Goal: Task Accomplishment & Management: Use online tool/utility

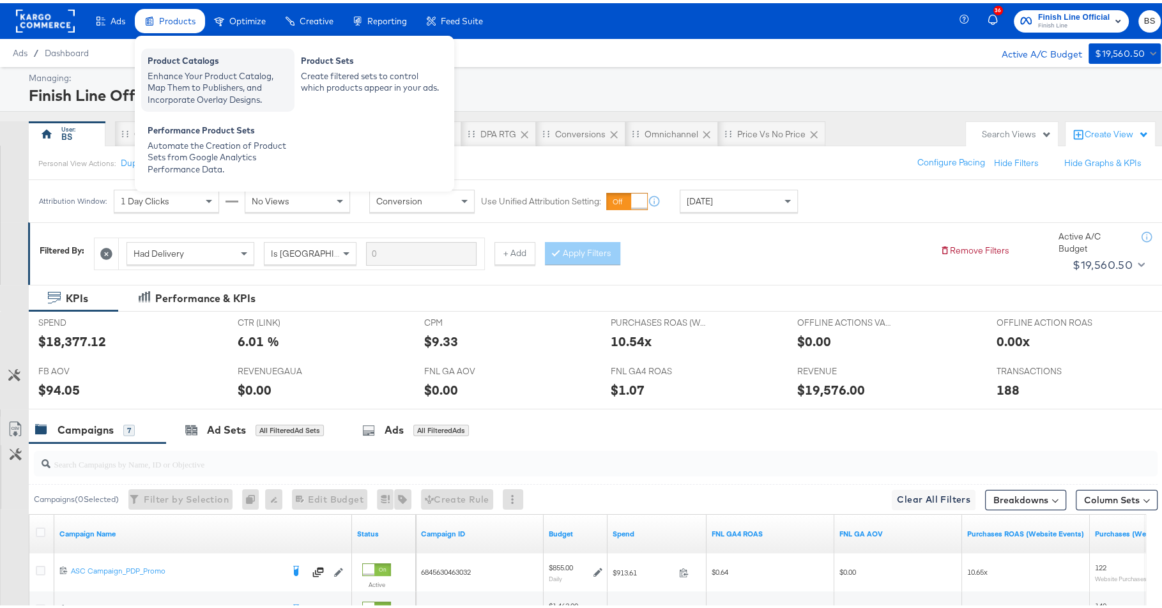
click at [162, 69] on div "Enhance Your Product Catalog, Map Them to Publishers, and Incorporate Overlay D…" at bounding box center [218, 85] width 140 height 36
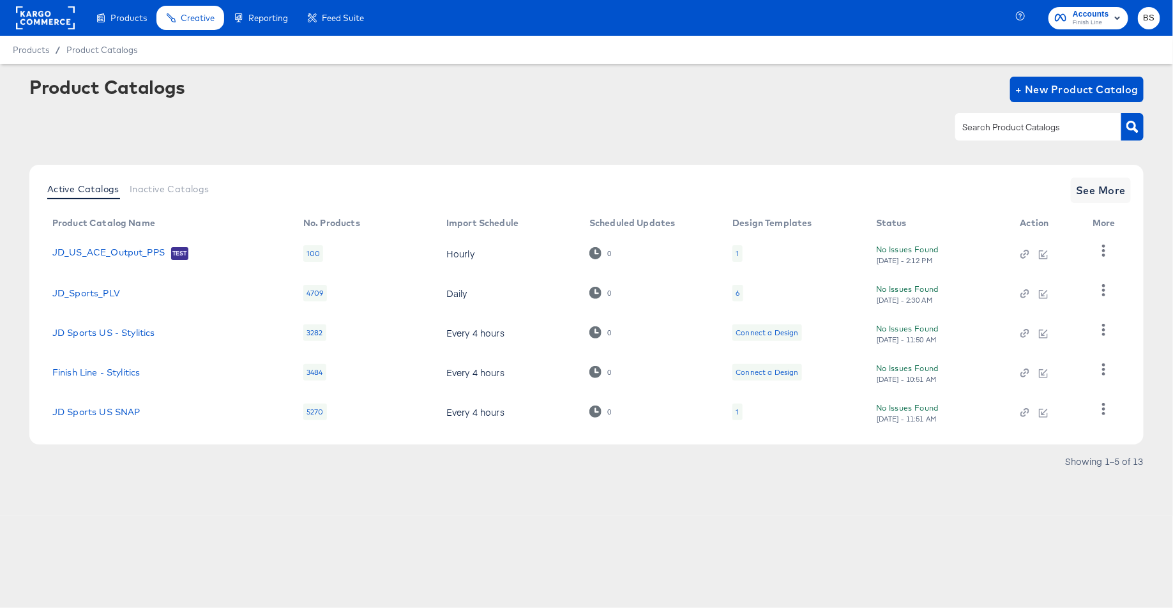
click at [990, 139] on div at bounding box center [1038, 126] width 166 height 27
type input "jd"
click at [100, 413] on link "JD Sports US" at bounding box center [82, 412] width 60 height 10
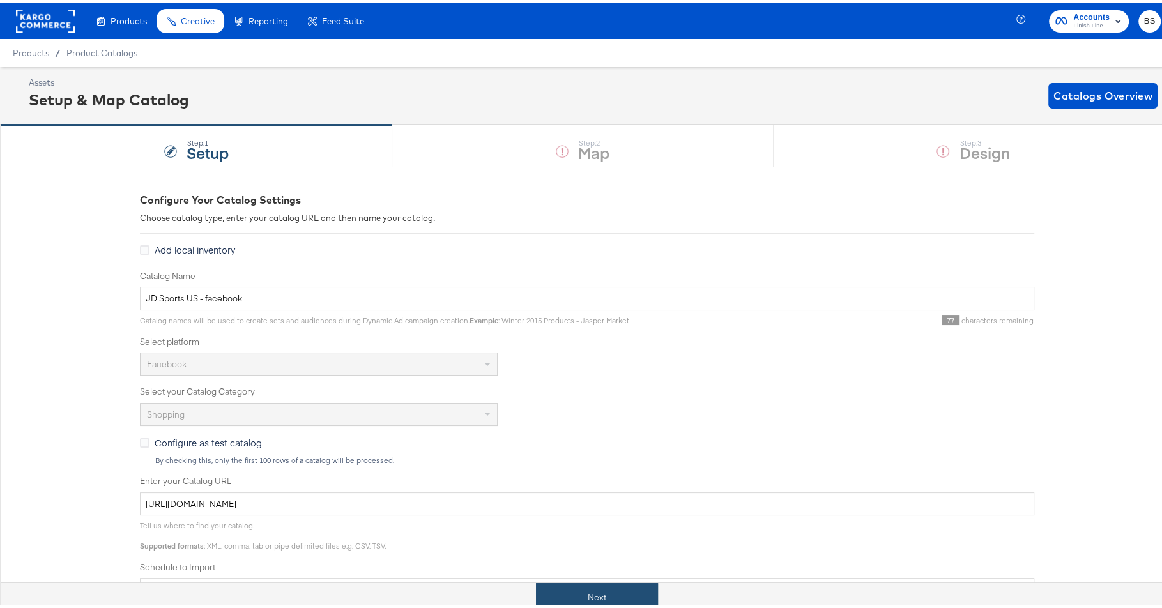
click at [616, 594] on button "Next" at bounding box center [597, 594] width 122 height 29
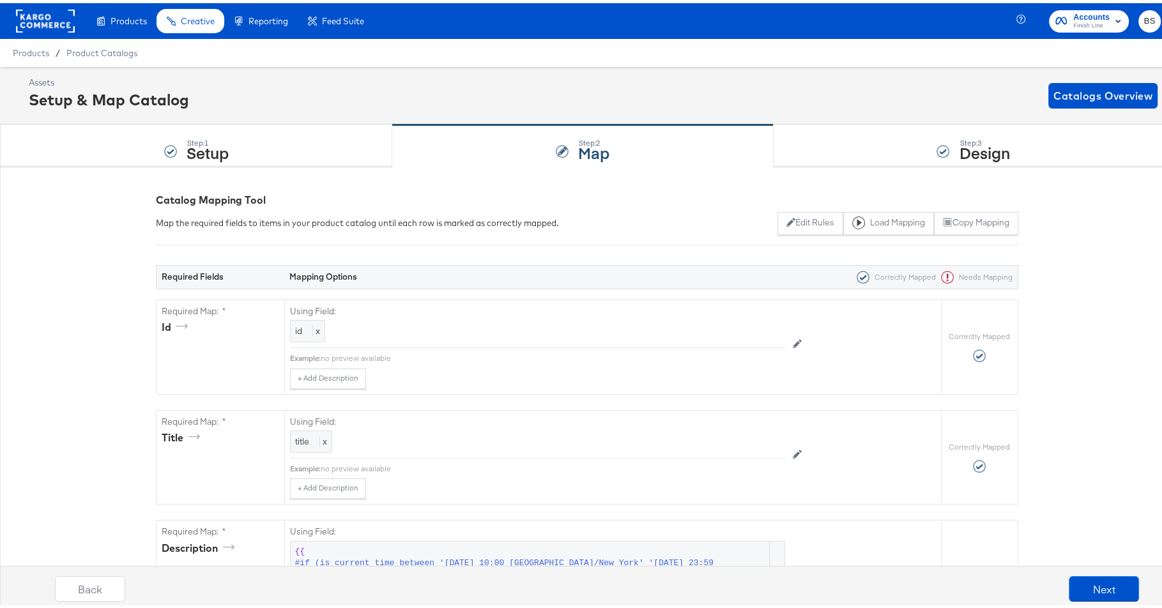
click at [840, 139] on div "Step: 3 Design" at bounding box center [973, 143] width 400 height 42
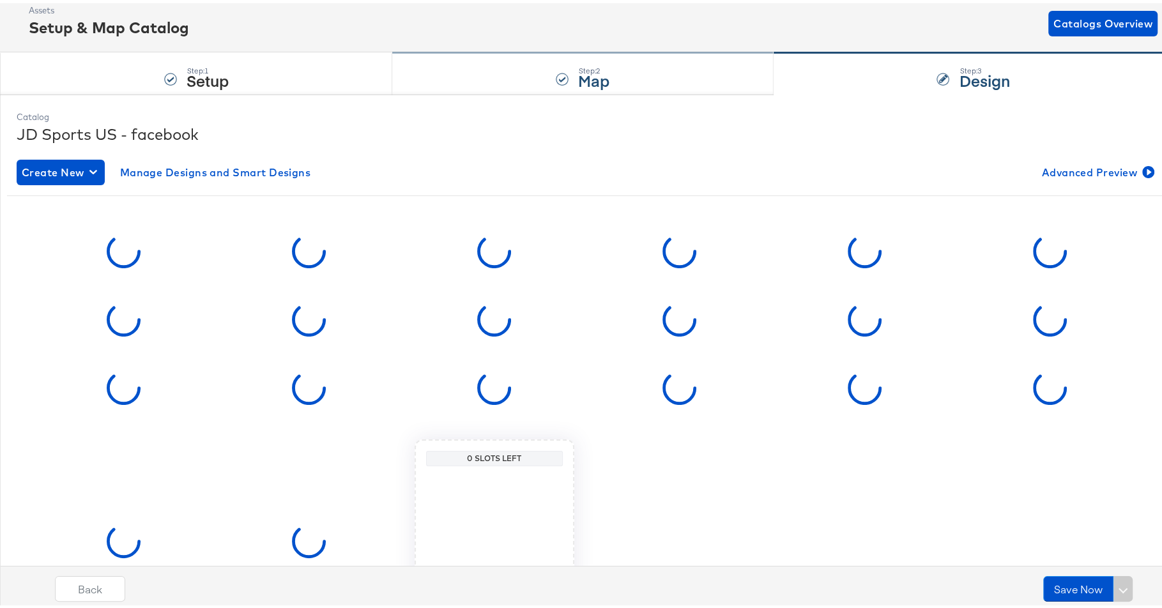
scroll to position [77, 0]
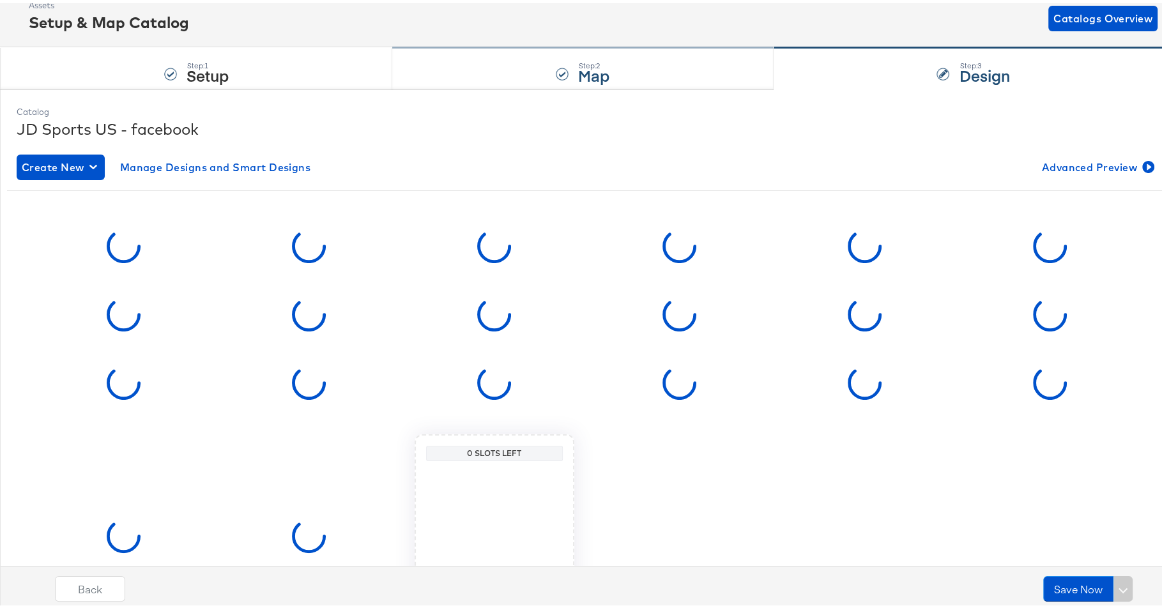
click at [562, 77] on div "Step: 2 Map" at bounding box center [582, 66] width 381 height 42
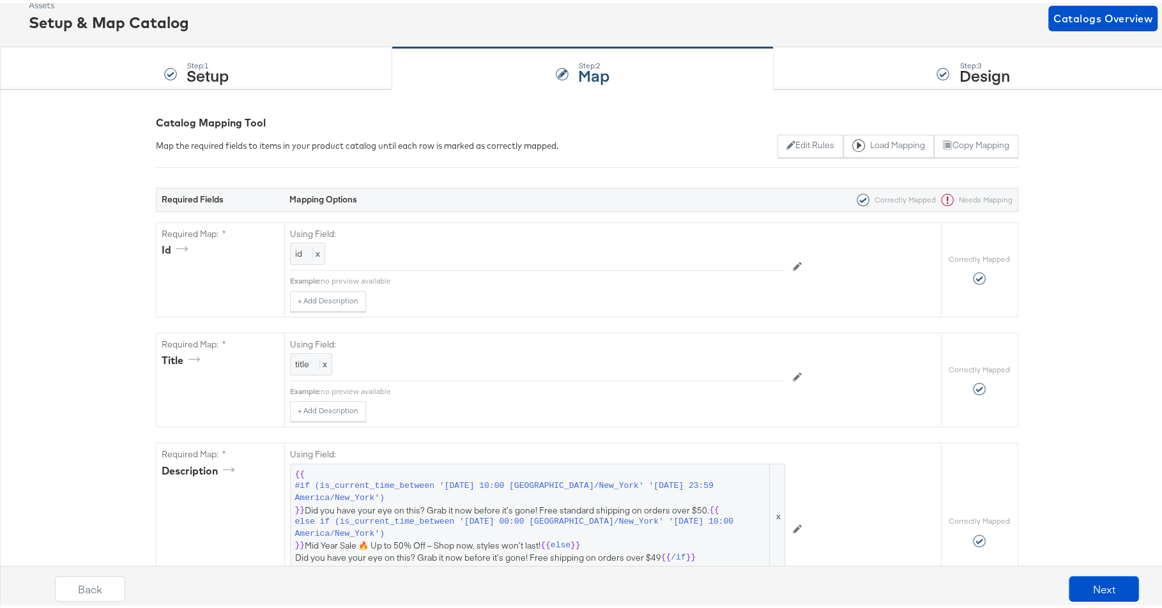
scroll to position [0, 0]
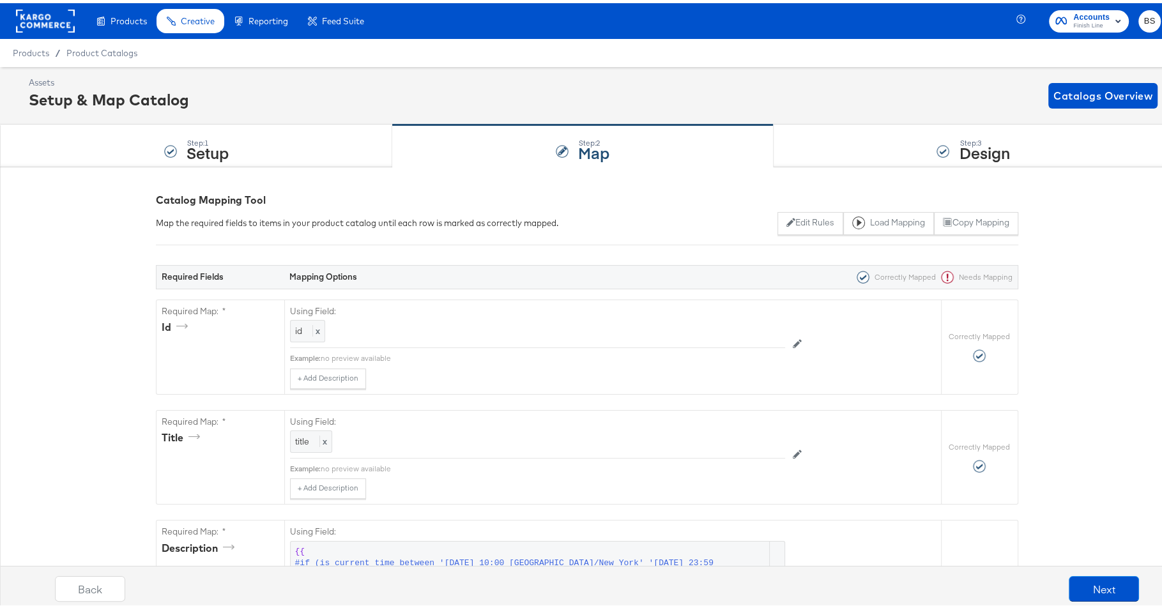
click at [837, 71] on div "Assets Setup & Map Catalog Catalogs Overview" at bounding box center [586, 92] width 1173 height 57
click at [821, 139] on div "Step: 3 Design" at bounding box center [973, 143] width 400 height 42
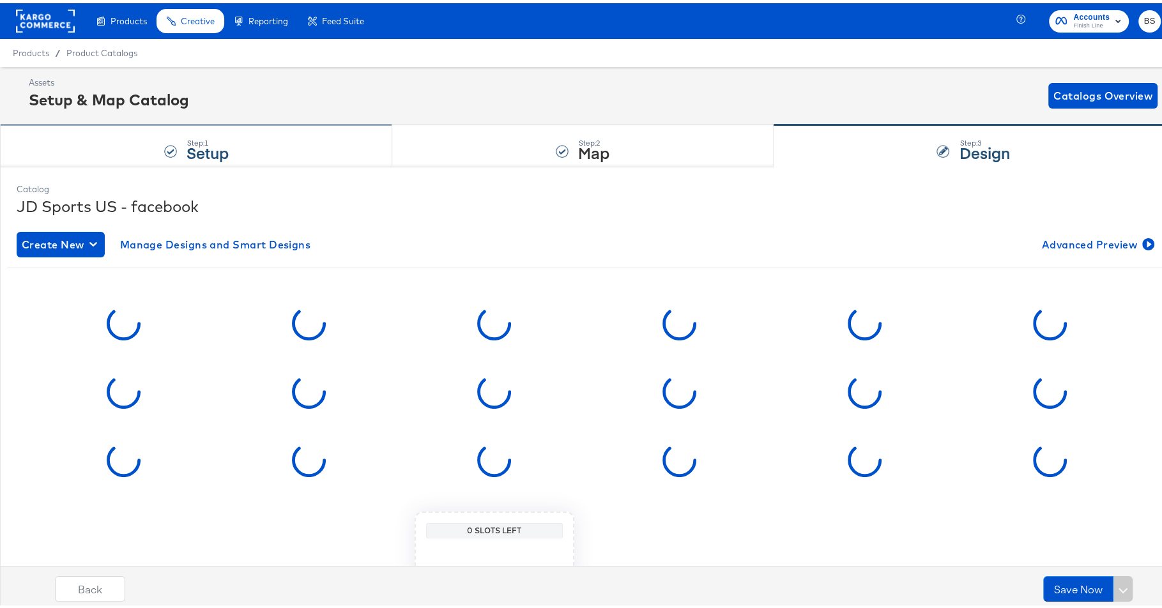
click at [209, 132] on div "Step: 1 Setup" at bounding box center [207, 143] width 42 height 23
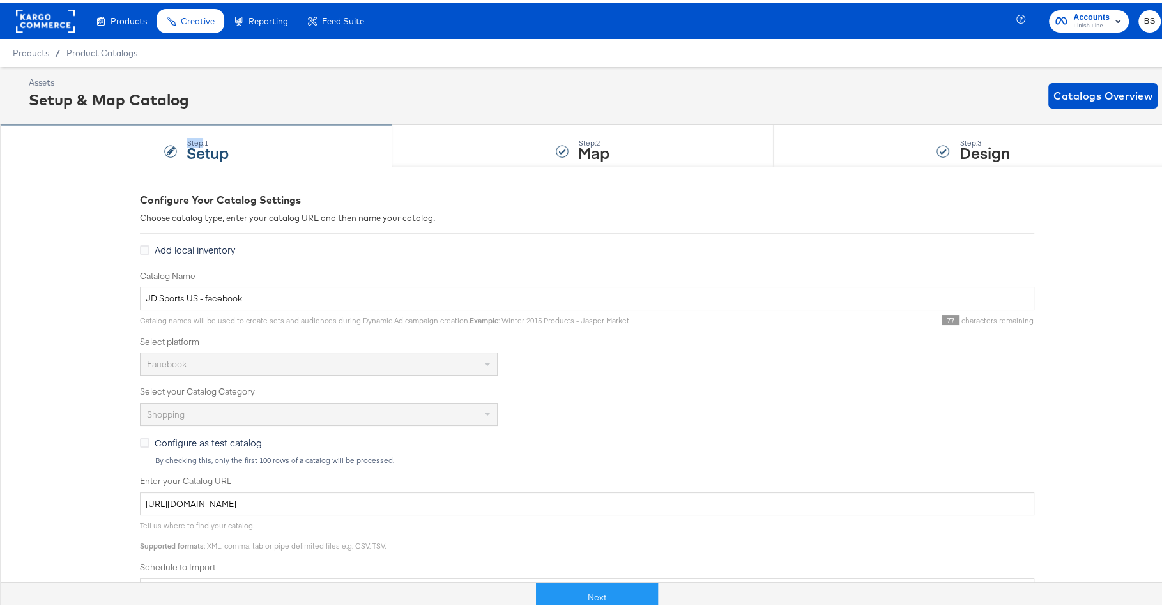
click at [209, 132] on div "Step: 1 Setup" at bounding box center [207, 143] width 42 height 23
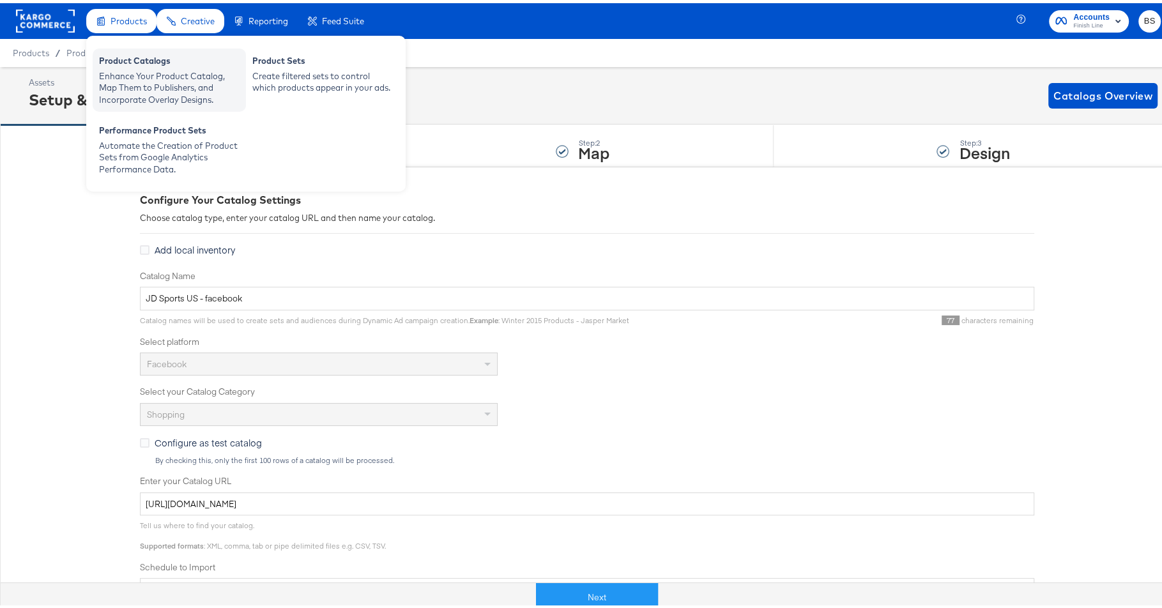
scroll to position [4, 0]
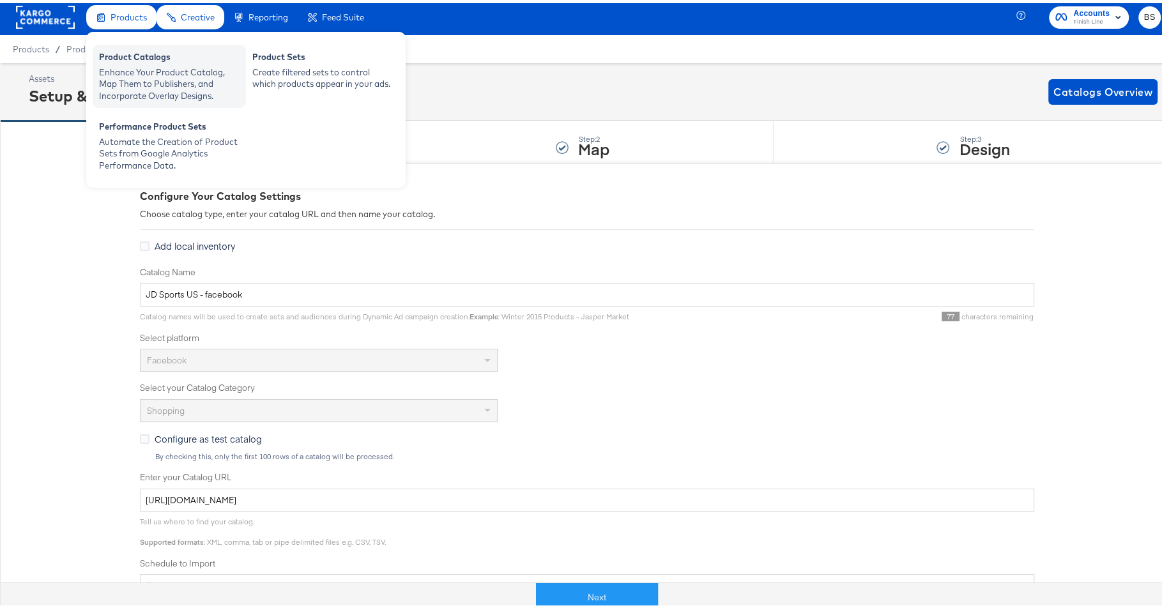
click at [137, 81] on div "Enhance Your Product Catalog, Map Them to Publishers, and Incorporate Overlay D…" at bounding box center [169, 81] width 140 height 36
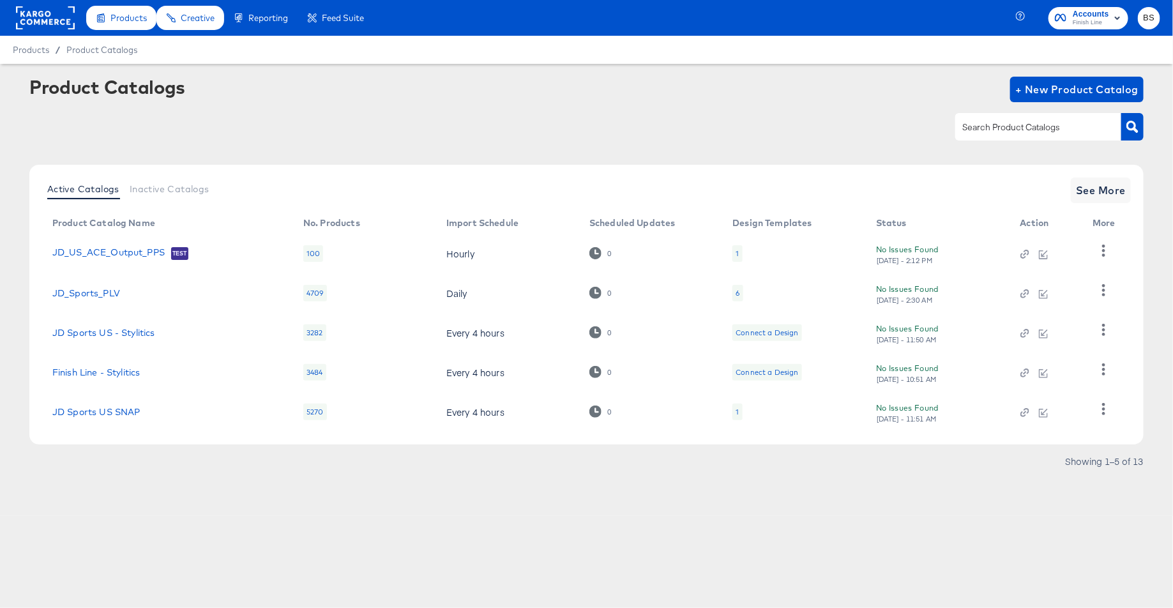
click at [1032, 132] on input "text" at bounding box center [1028, 127] width 136 height 15
type input "jd"
click at [87, 399] on td "JD Sports US" at bounding box center [167, 412] width 251 height 40
click at [82, 420] on td "JD Sports US" at bounding box center [167, 412] width 251 height 40
click at [93, 407] on link "JD Sports US" at bounding box center [82, 412] width 60 height 10
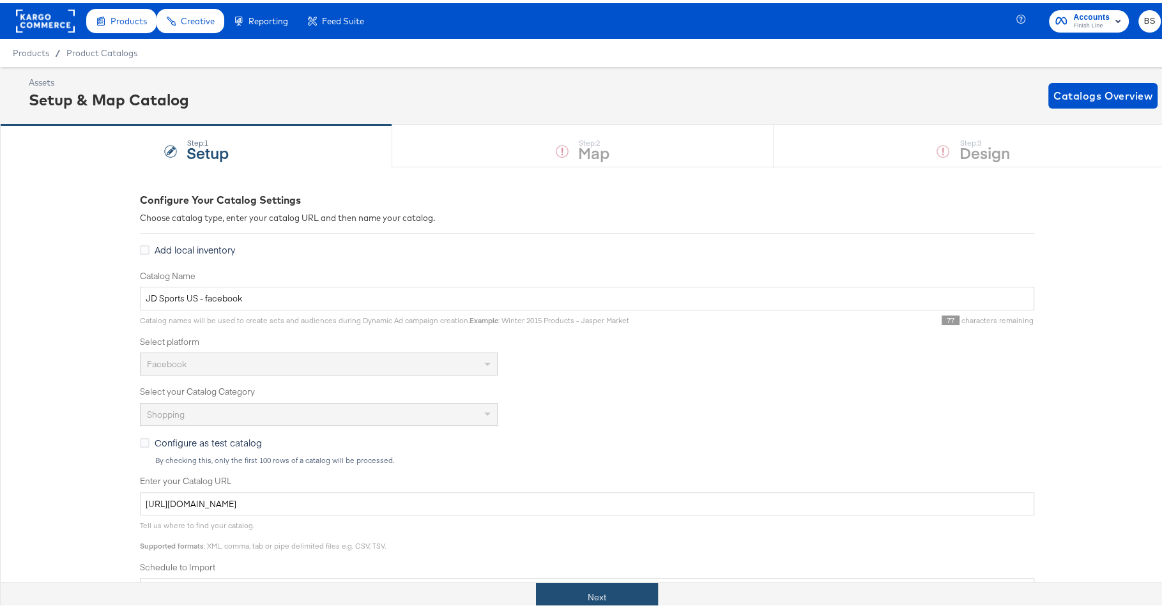
click at [606, 591] on button "Next" at bounding box center [597, 594] width 122 height 29
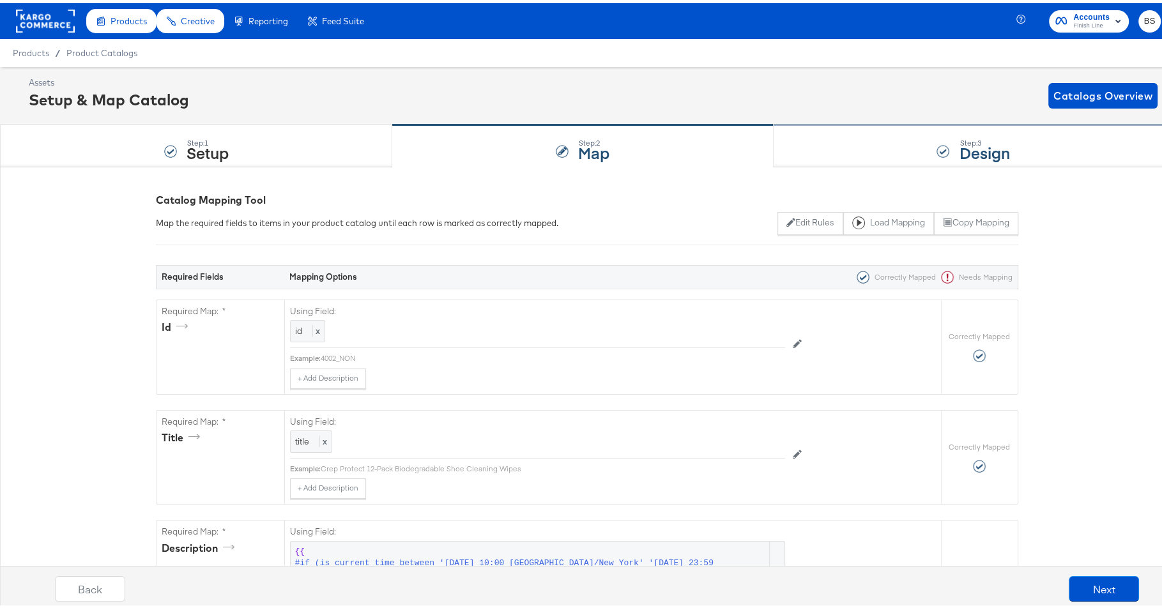
click at [826, 126] on div "Step: 3 Design" at bounding box center [973, 143] width 400 height 42
